Goal: Information Seeking & Learning: Understand process/instructions

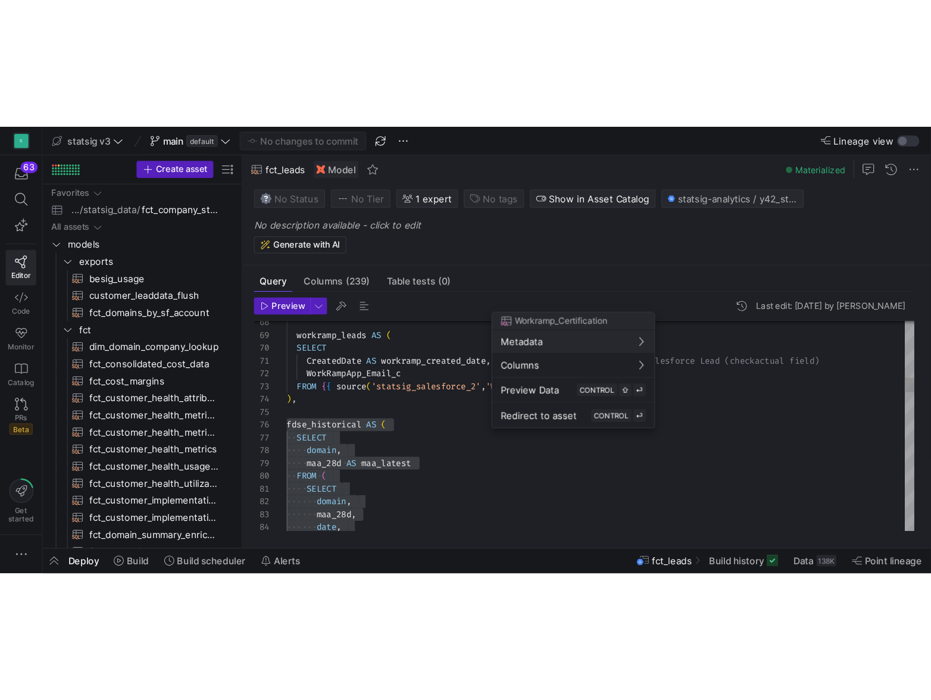
scroll to position [54, 8]
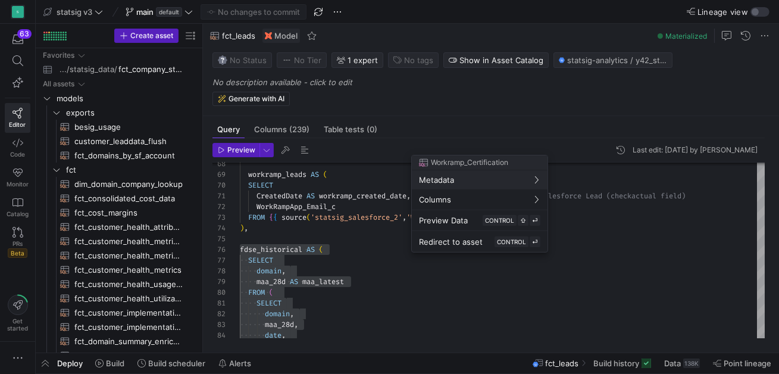
click at [357, 280] on div at bounding box center [389, 187] width 779 height 374
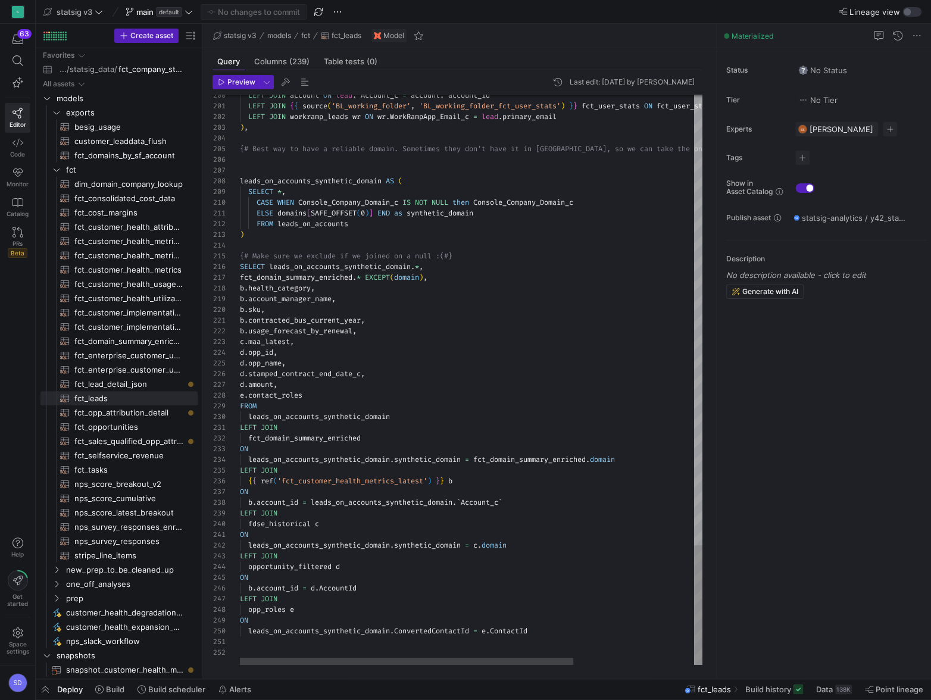
scroll to position [11, 64]
type textarea "ON leads_on_accounts_synthetic_domain.synthetic_domain = c.domain LEFT JOIN opp…"
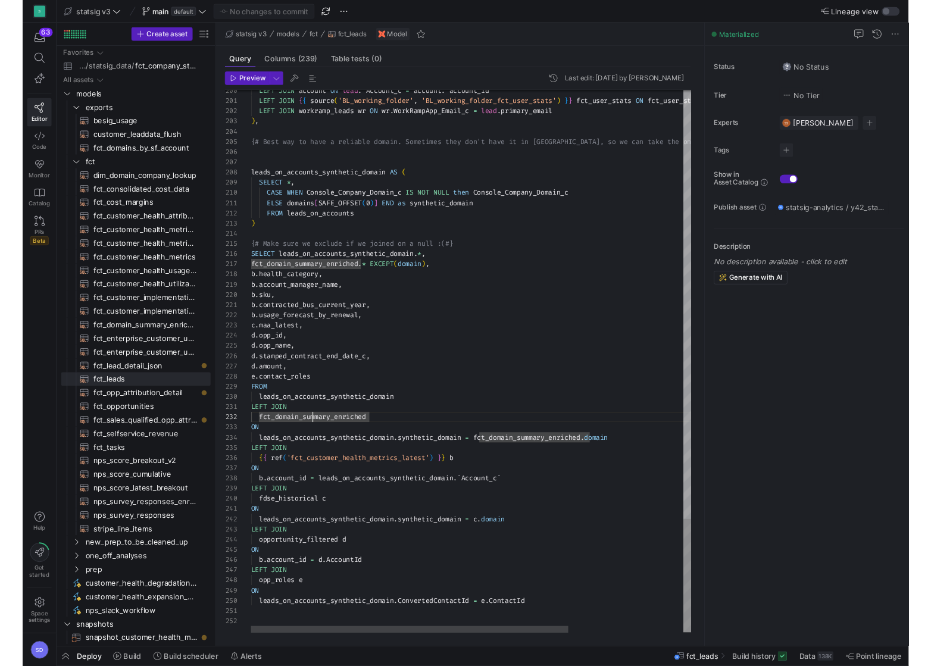
scroll to position [85, 8]
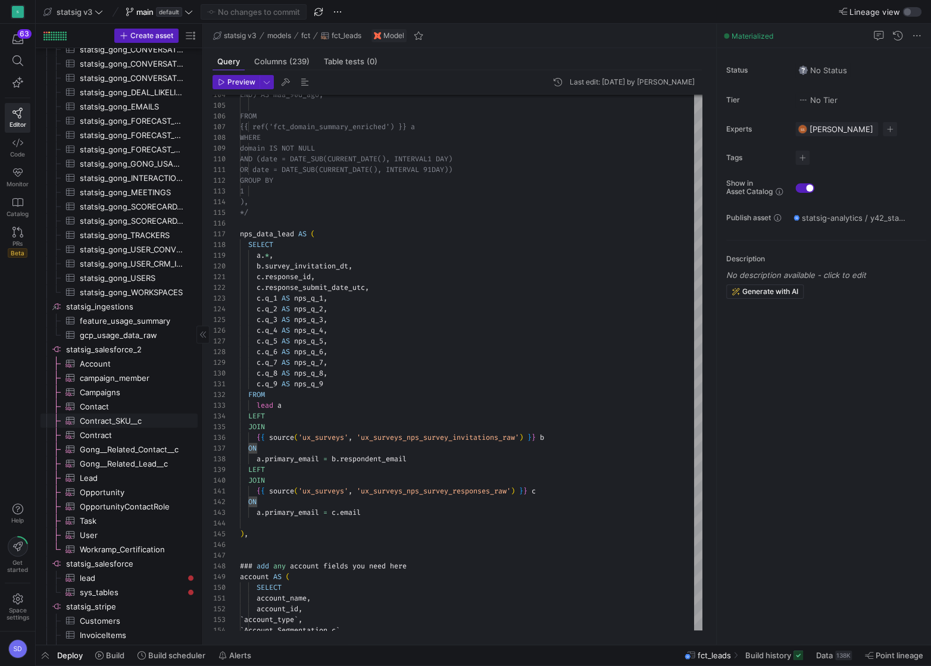
scroll to position [0, 0]
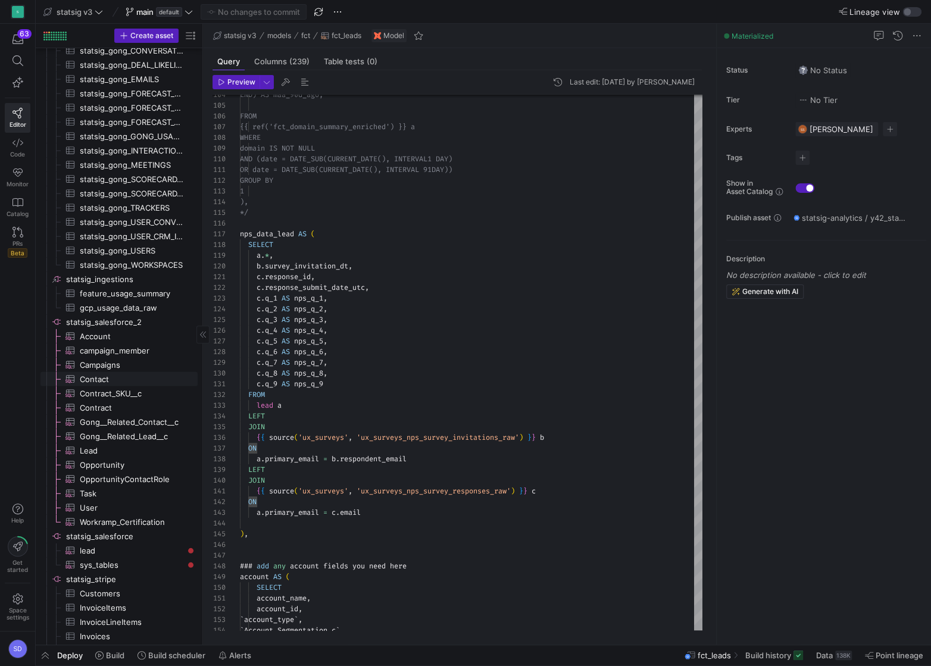
click at [101, 373] on span "Contact​​​​​​​​​" at bounding box center [132, 379] width 104 height 14
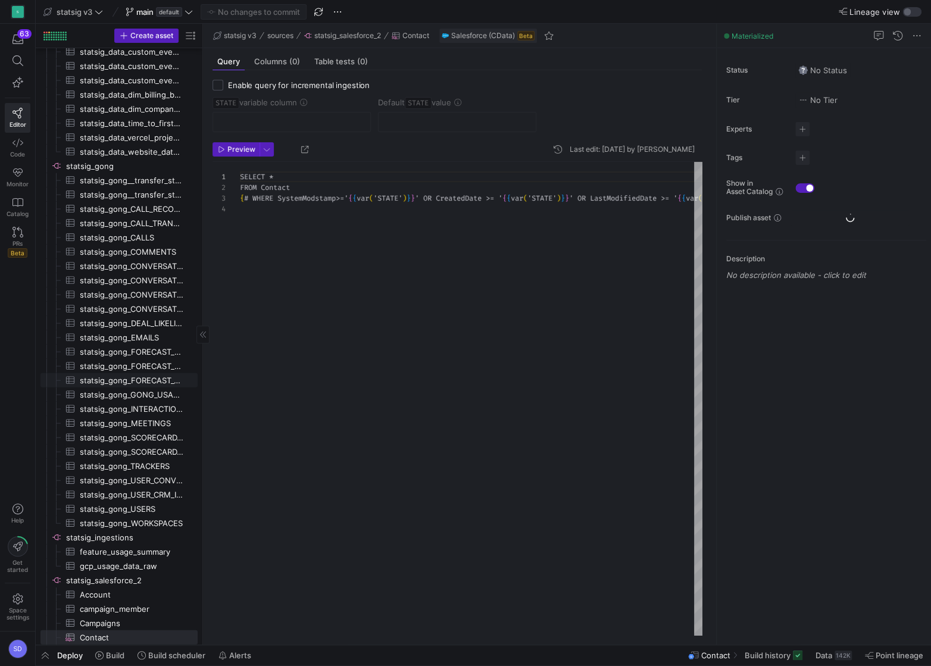
scroll to position [32, 0]
click at [239, 154] on span "button" at bounding box center [236, 148] width 46 height 13
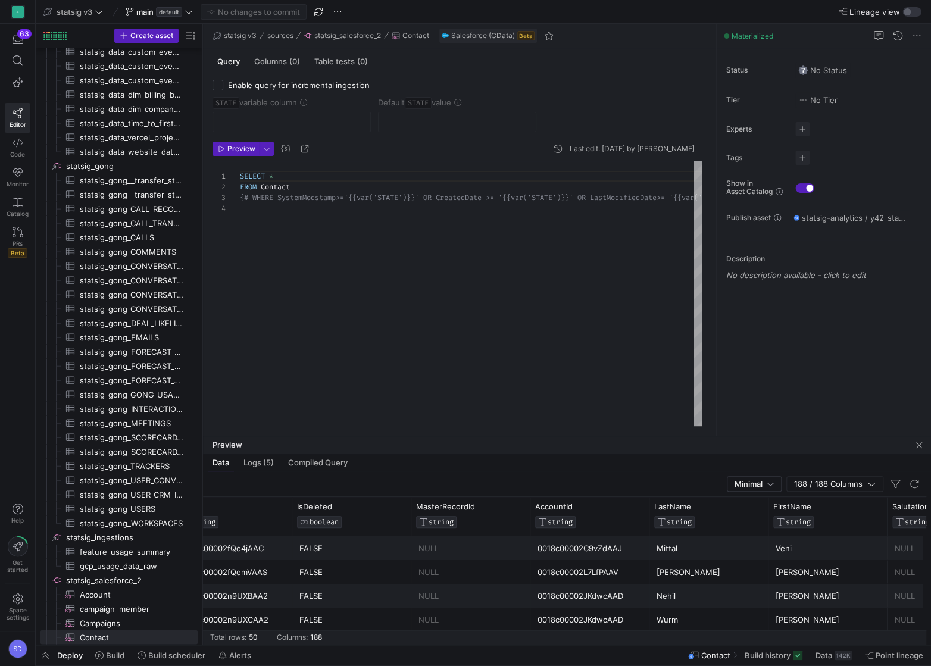
scroll to position [0, 65]
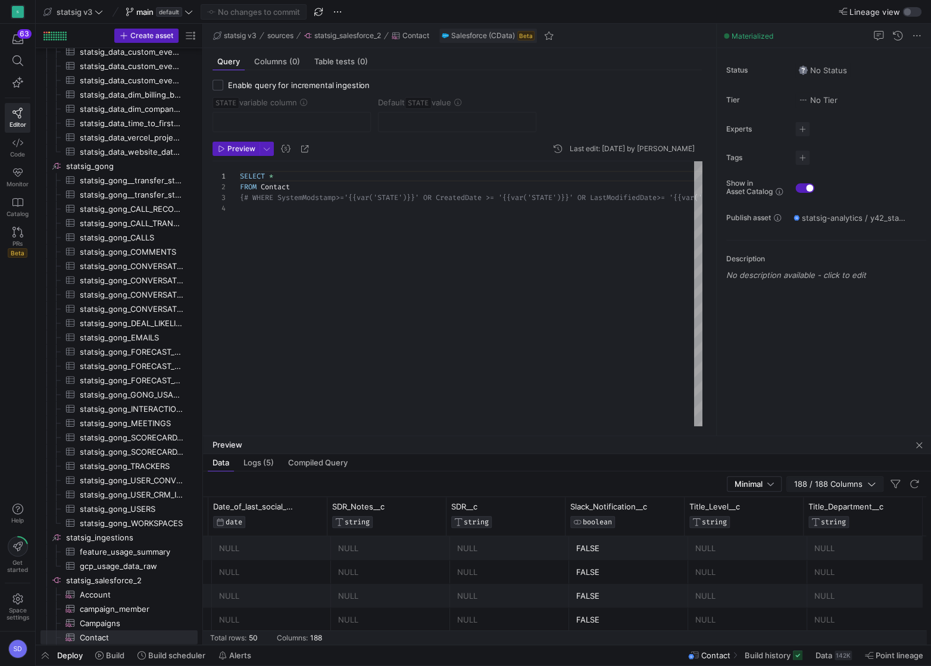
click at [778, 373] on span "188 / 188 Columns" at bounding box center [830, 484] width 73 height 10
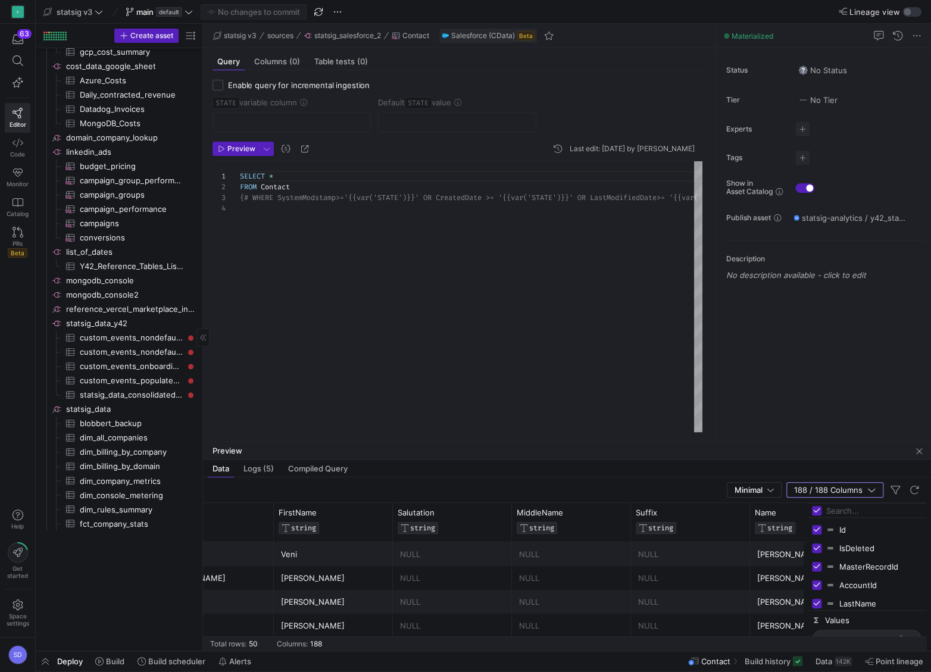
scroll to position [0, 0]
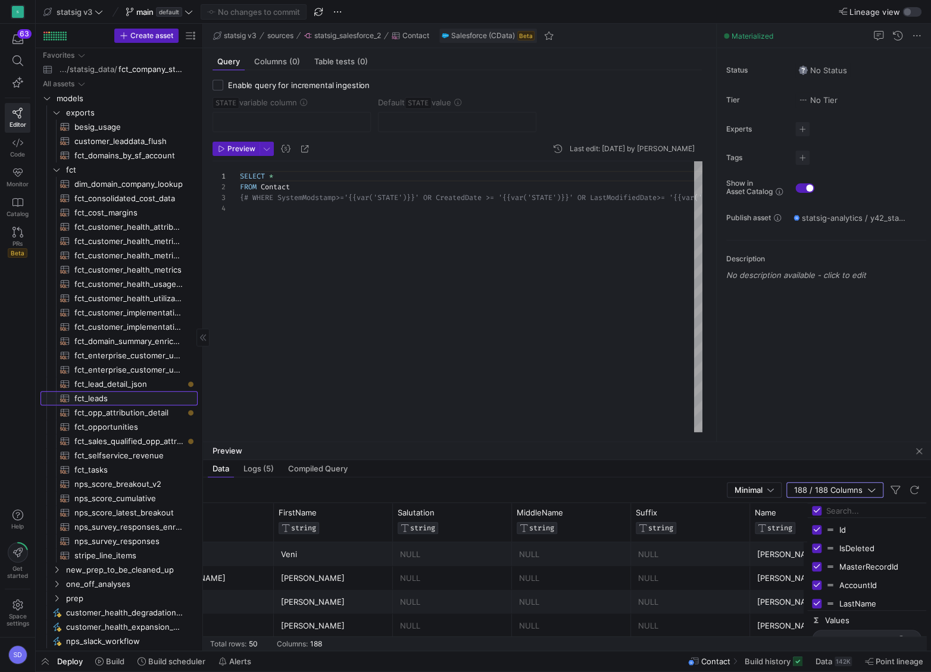
click at [91, 373] on span "fct_leads​​​​​​​​​​" at bounding box center [128, 399] width 109 height 14
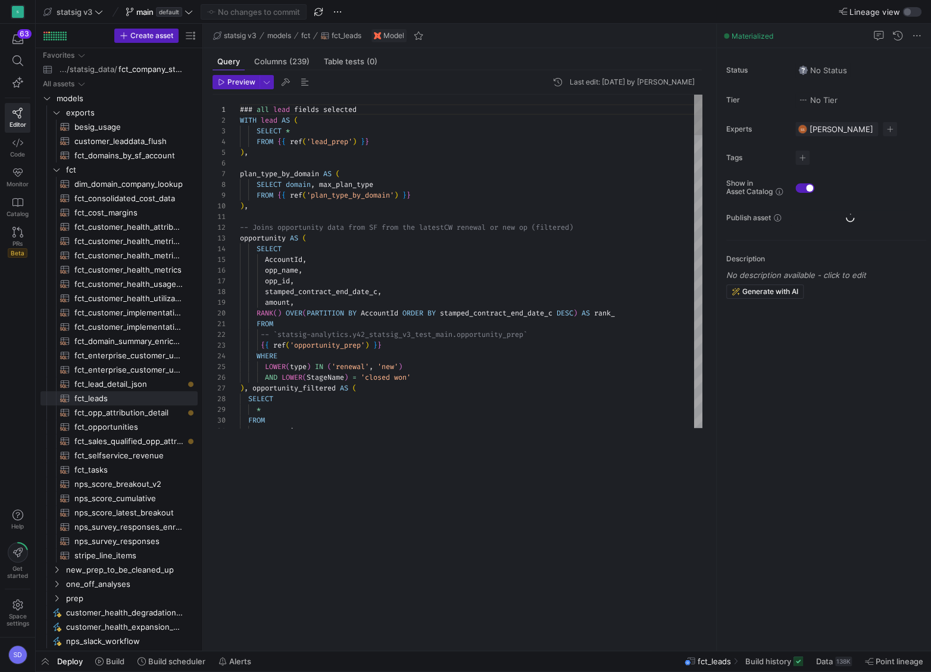
scroll to position [32, 47]
click at [336, 248] on div "SELECT" at bounding box center [471, 248] width 462 height 11
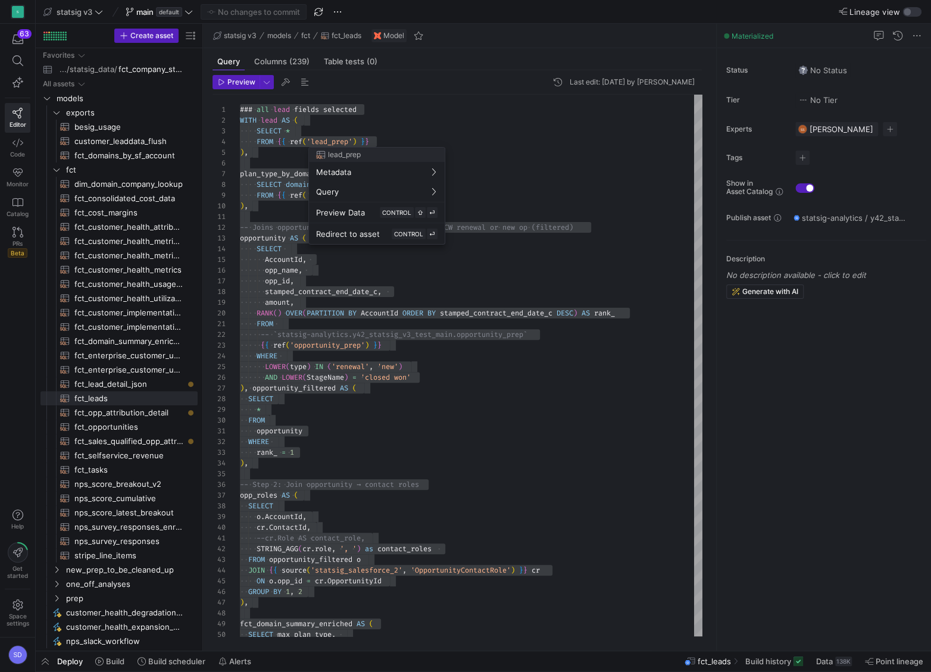
click at [332, 142] on div at bounding box center [465, 336] width 931 height 672
click at [277, 284] on div at bounding box center [465, 336] width 931 height 672
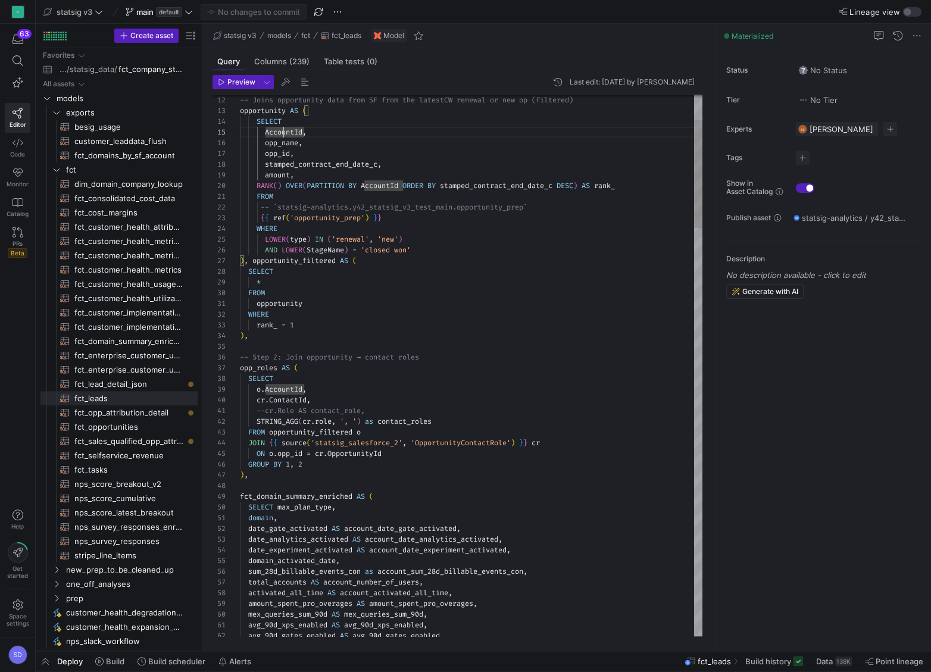
type textarea "opportunity WHERE rank_ = 1 ), -- Step 2: Join opportunity → contact roles opp_…"
type textarea "a"
type textarea "avg_90d_xps_enabled AS avg_90d_xps_enabled, avg_90d_gates_enabled AS avg_90d_ga…"
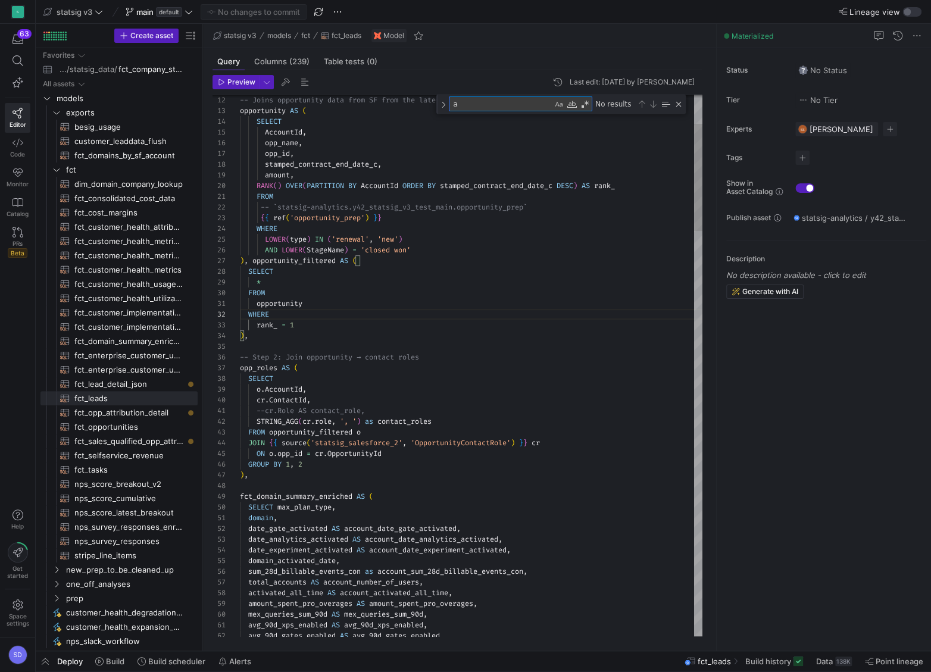
scroll to position [107, 214]
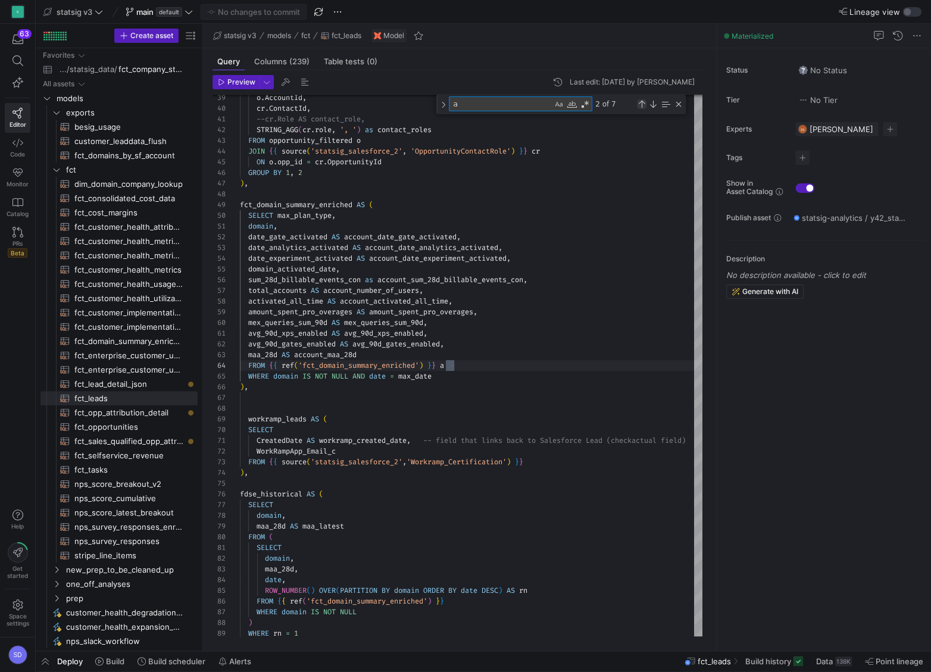
type textarea "a"
click at [643, 99] on div "Previous Match (⇧Enter)" at bounding box center [642, 104] width 10 height 10
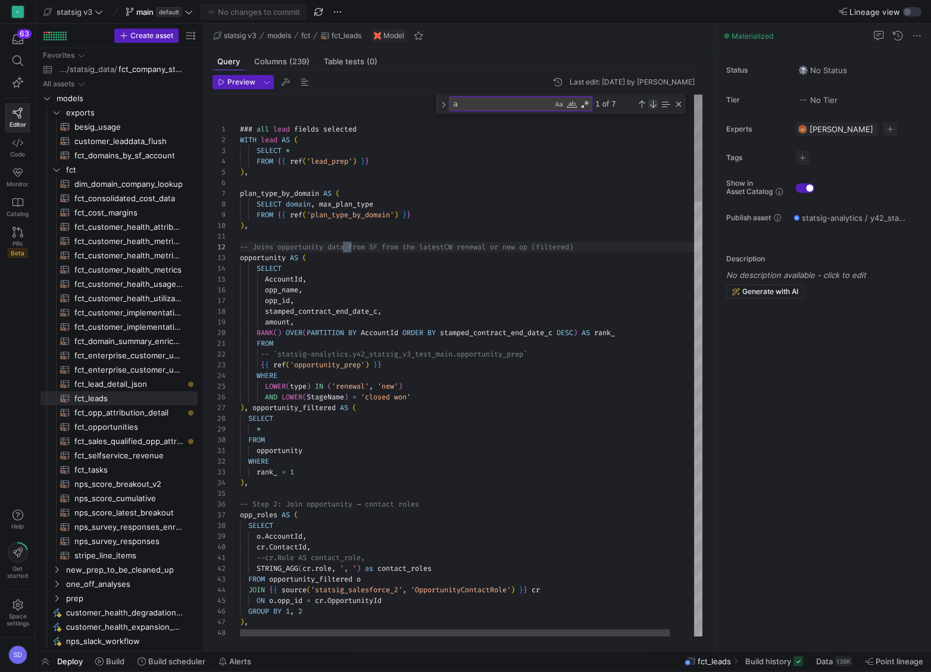
click at [654, 103] on div "Next Match (Enter)" at bounding box center [653, 104] width 10 height 10
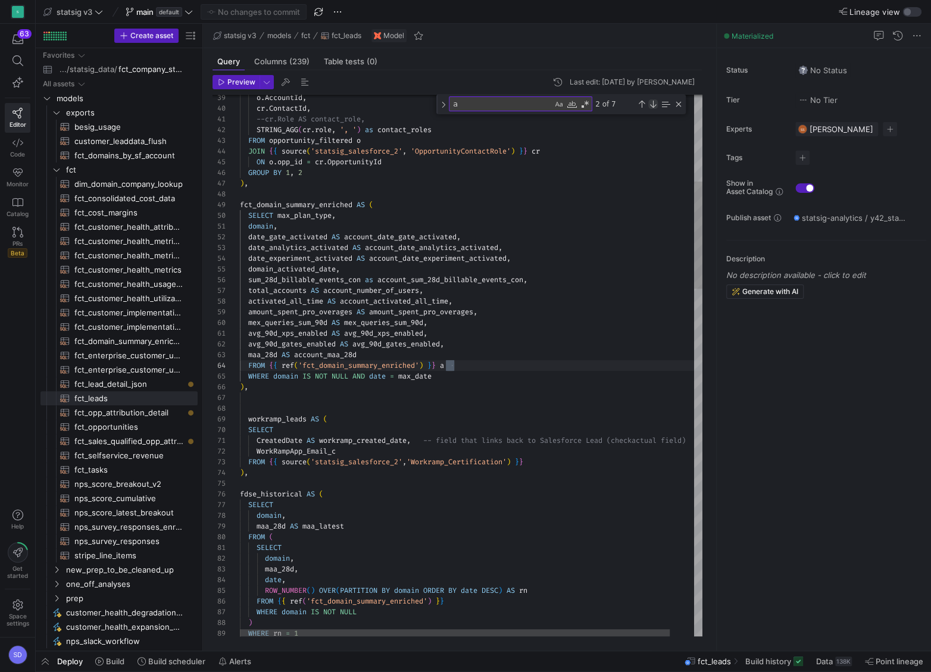
click at [655, 104] on div "Next Match (Enter)" at bounding box center [653, 104] width 10 height 10
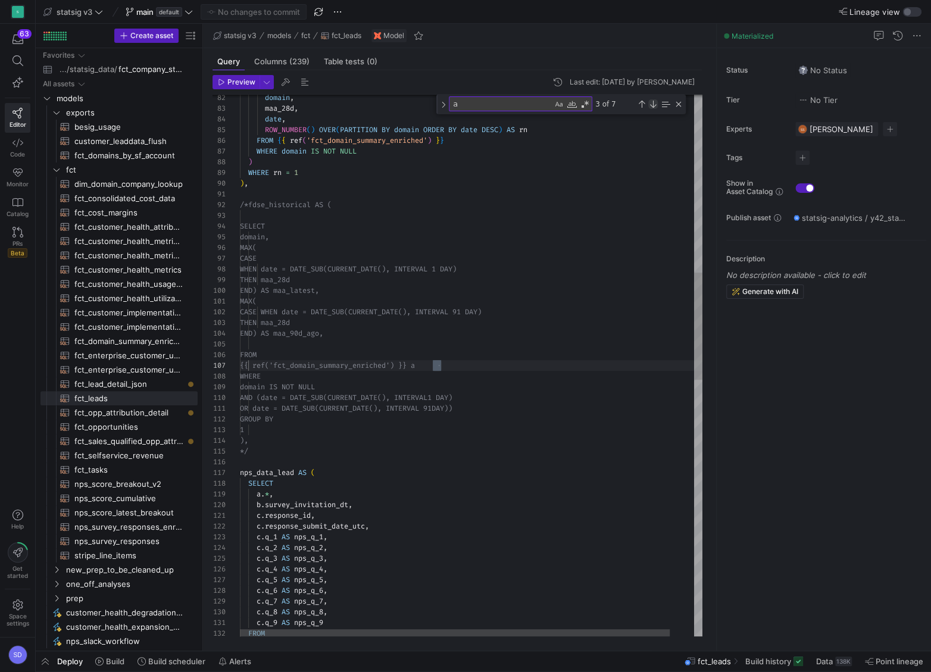
click at [655, 104] on div "Next Match (Enter)" at bounding box center [653, 104] width 10 height 10
type textarea "c.q_9 AS nps_q_9 FROM lead a LEFT JOIN {{ source('ux_surveys', 'ux_surveys_nps_…"
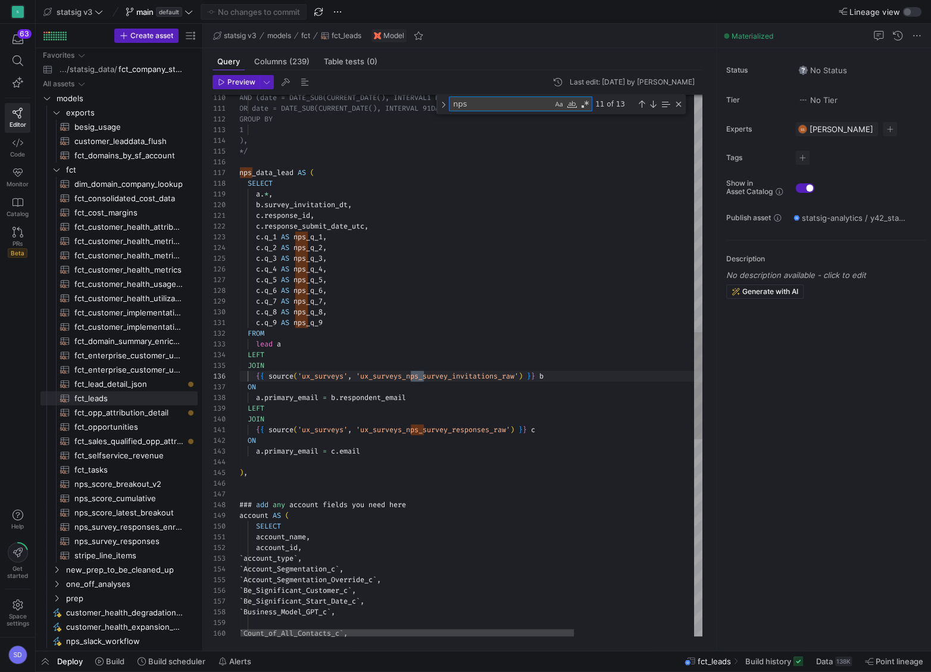
type textarea "nps_"
type textarea "ShippingCity, ShippingState, ShippingCountry, FROM {{ ref('account_prep') }} ),…"
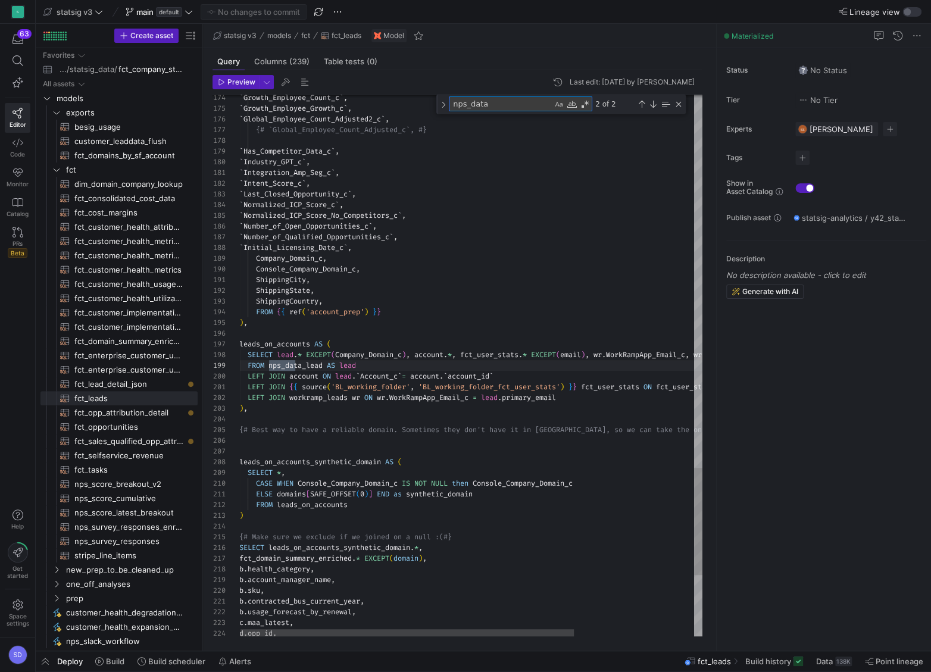
scroll to position [107, 64]
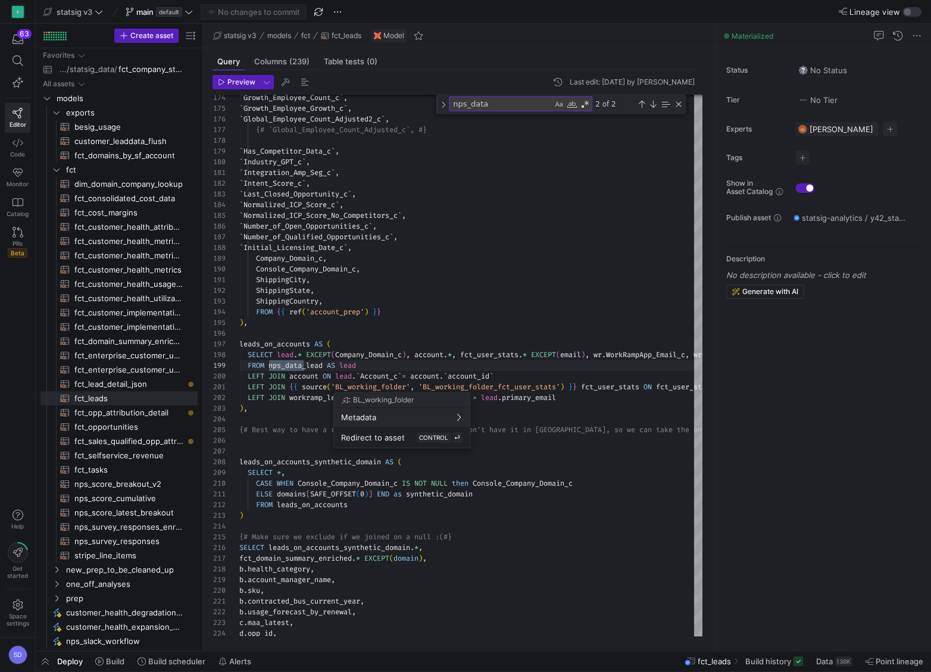
click at [356, 368] on div at bounding box center [465, 336] width 931 height 672
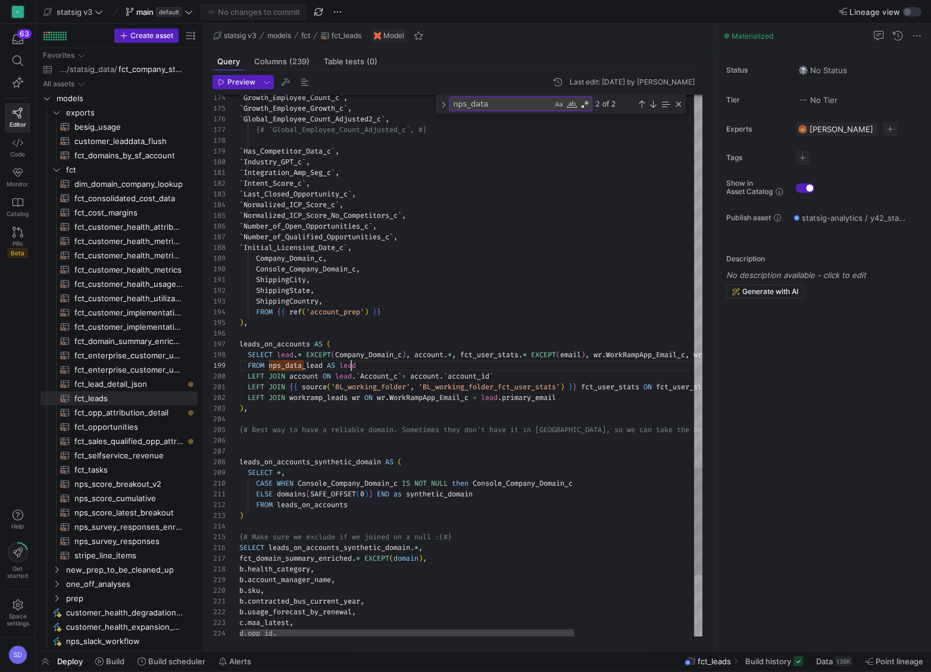
drag, startPoint x: 324, startPoint y: 364, endPoint x: 268, endPoint y: 361, distance: 56.0
paste textarea "nps_data_lead"
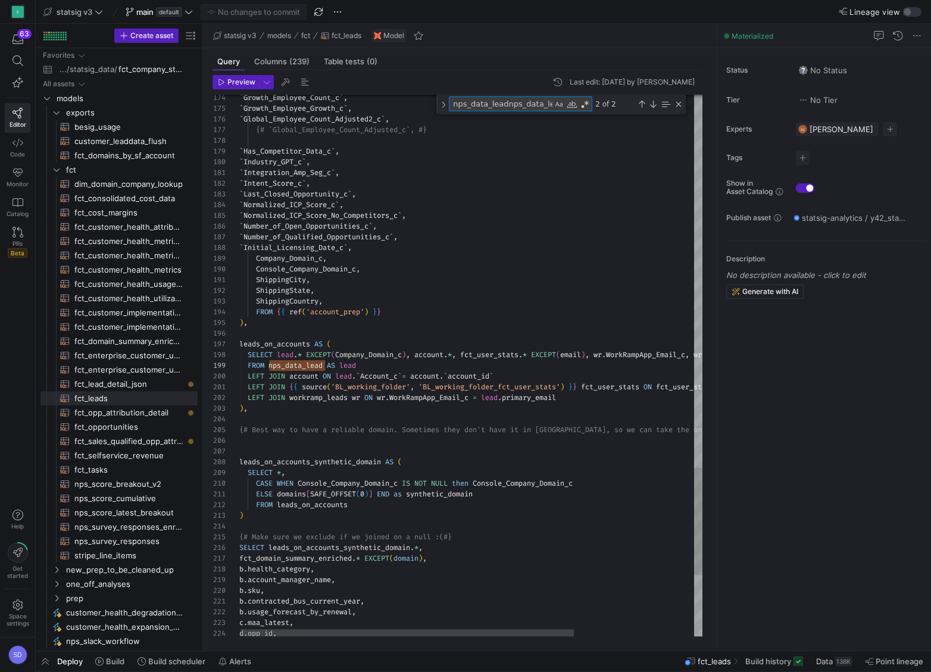
scroll to position [0, 6]
type textarea "nps_data_lead"
click at [643, 99] on div "Previous Match (⇧Enter)" at bounding box center [642, 104] width 10 height 10
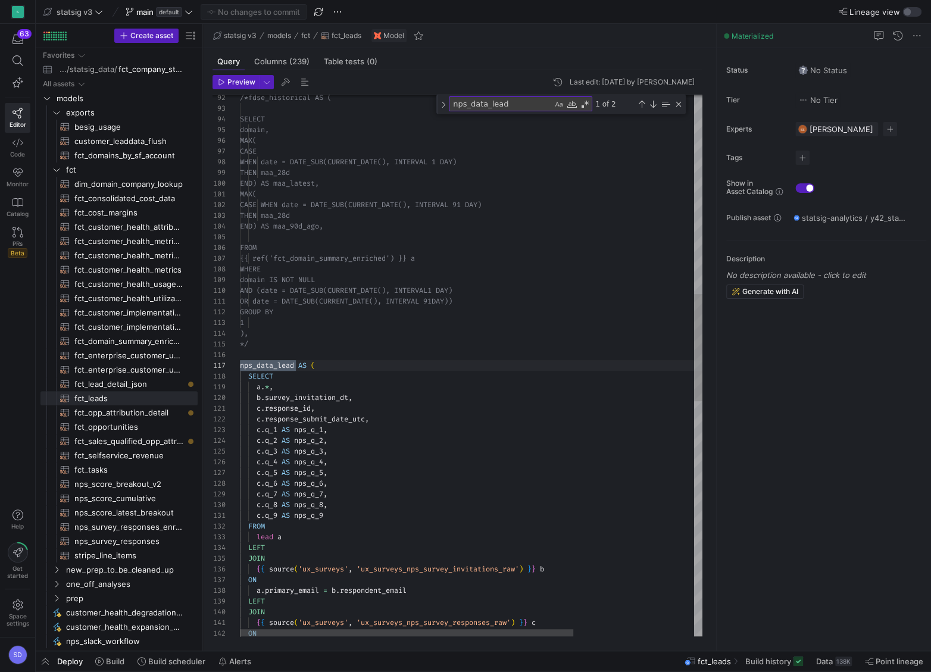
type textarea "c.q_9 AS nps_q_9 FROM lead a LEFT JOIN {{ source('ux_surveys', 'ux_surveys_nps_…"
click at [267, 373] on div "/*fdse_historical AS ( SELECT domain, MAX( CASE WHEN date = DATE_SUB(CURRENT_DA…" at bounding box center [554, 455] width 629 height 2735
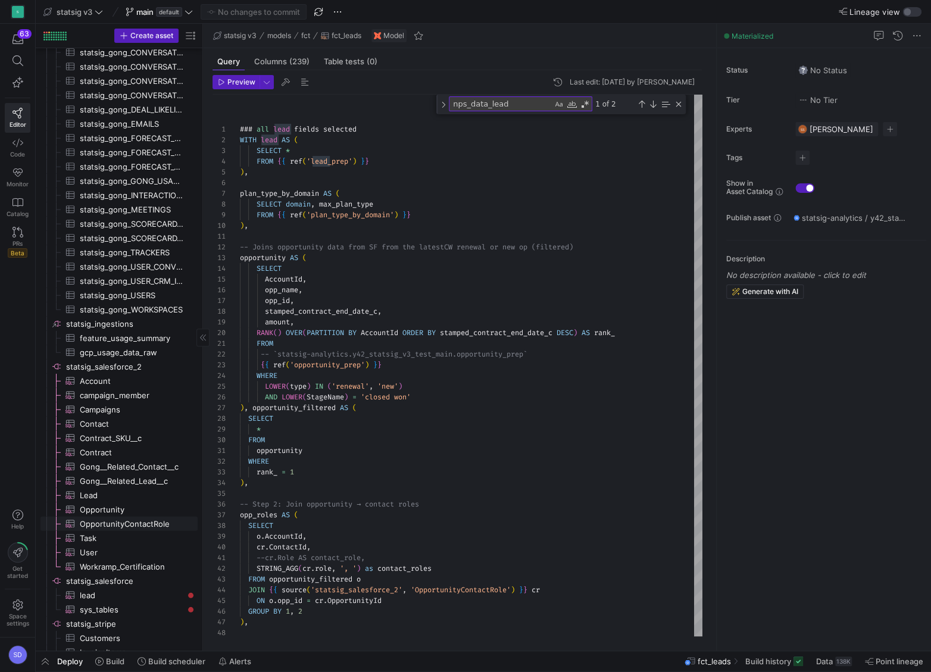
scroll to position [1549, 0]
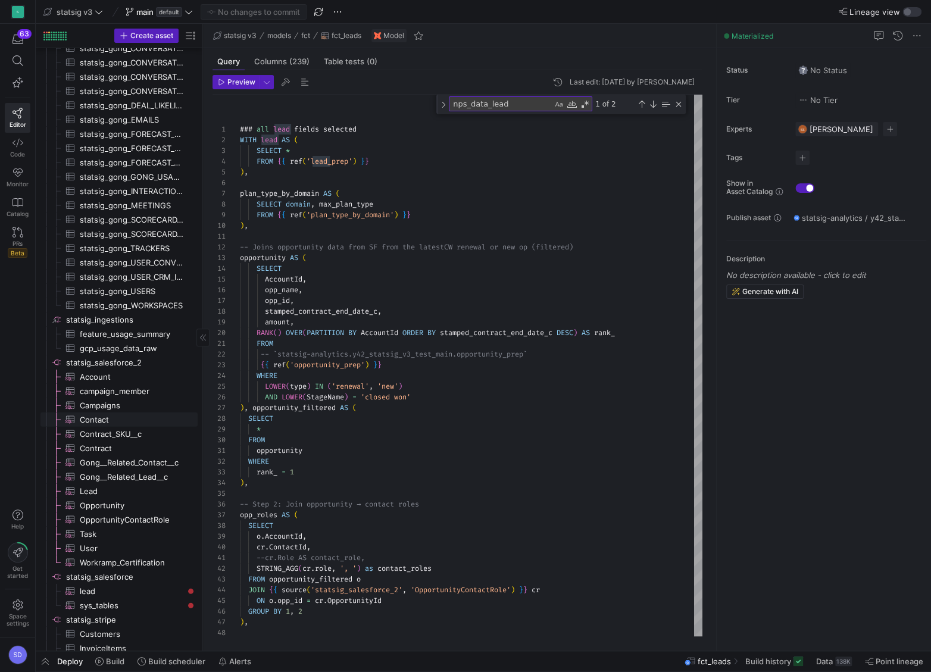
click at [95, 373] on span "Contact​​​​​​​​​" at bounding box center [132, 420] width 104 height 14
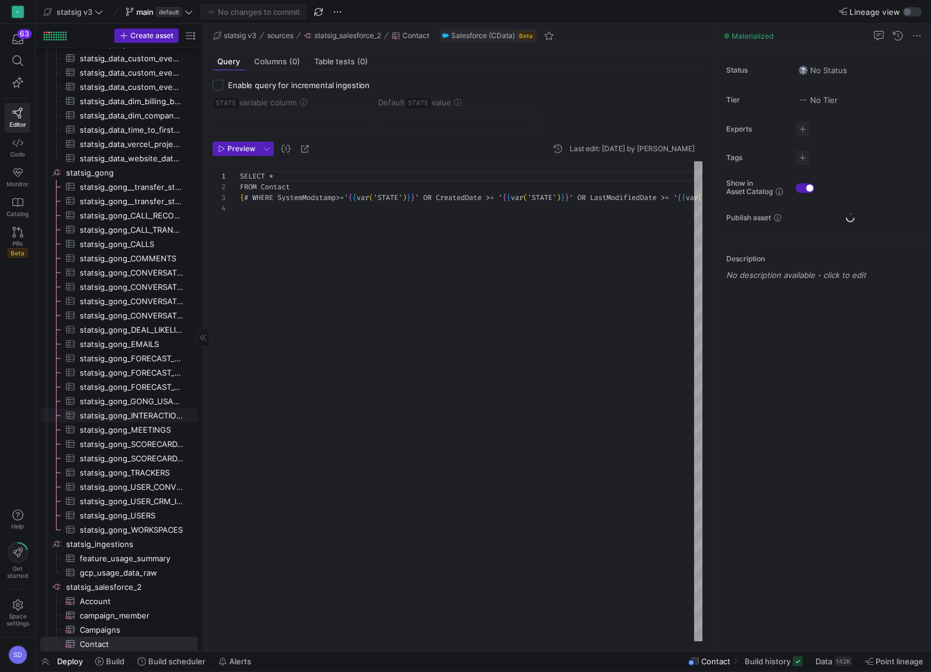
scroll to position [32, 0]
click at [231, 148] on span "Preview" at bounding box center [241, 149] width 28 height 8
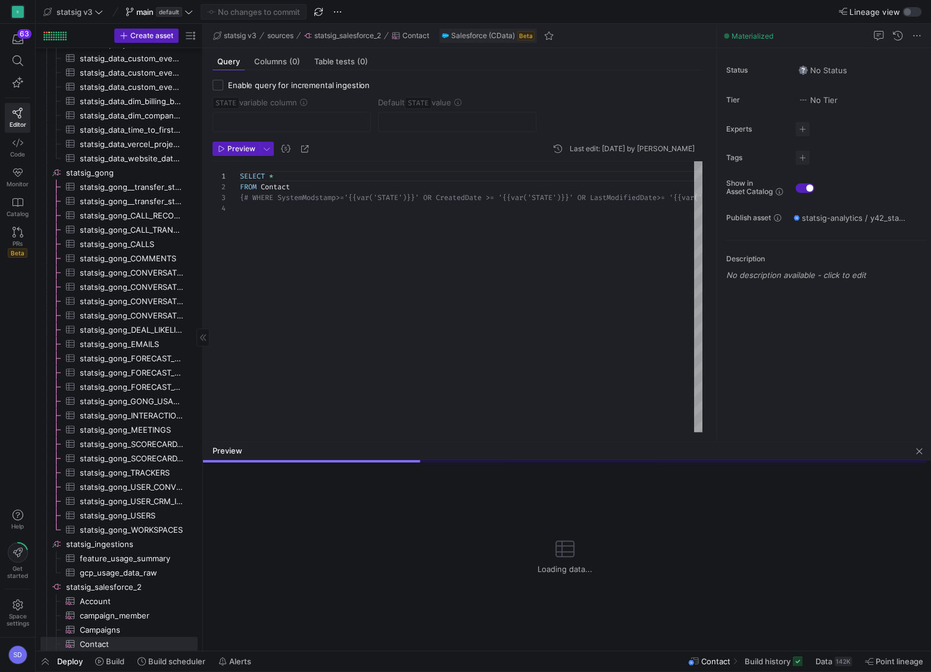
scroll to position [156, 0]
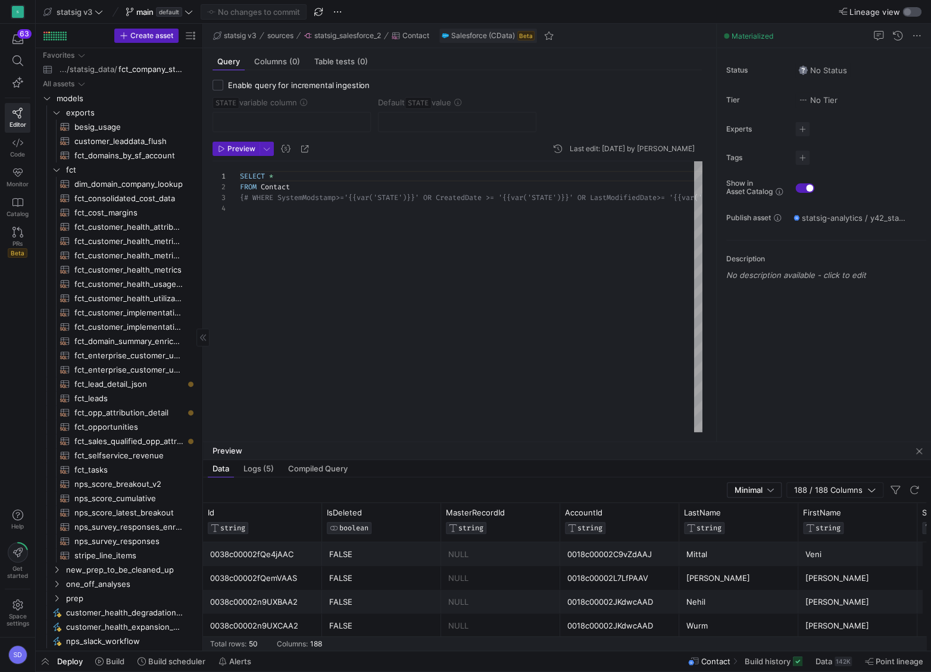
click at [778, 10] on div "button" at bounding box center [906, 11] width 7 height 7
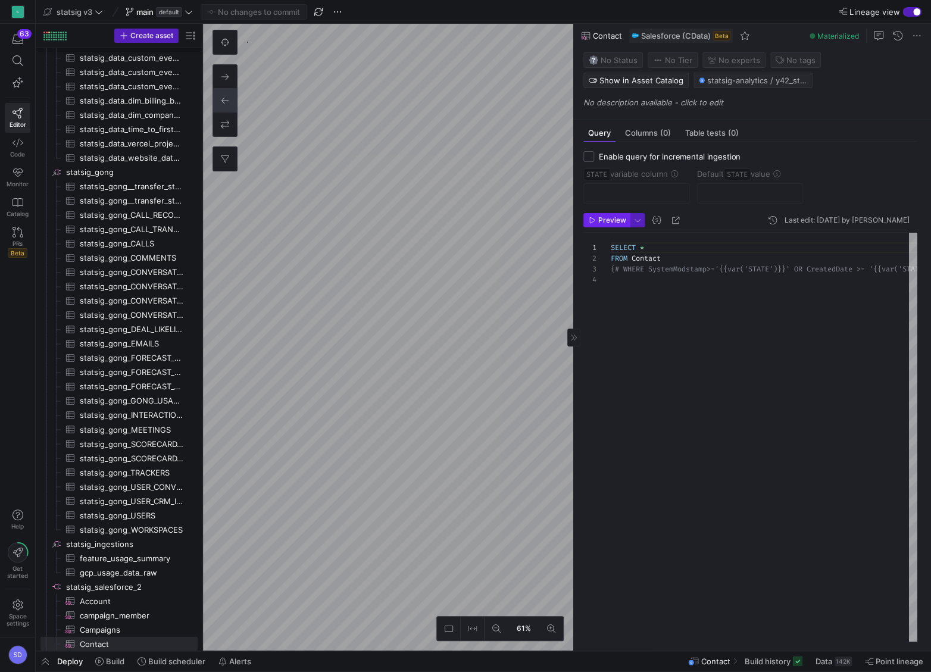
click at [607, 217] on span "Preview" at bounding box center [612, 220] width 28 height 8
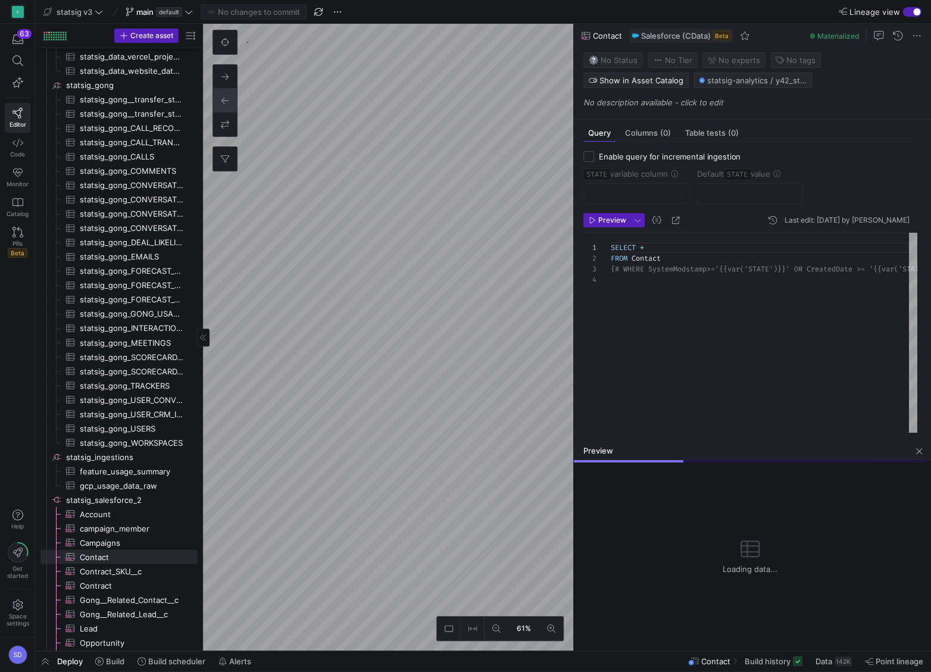
scroll to position [985, 0]
